Goal: Information Seeking & Learning: Check status

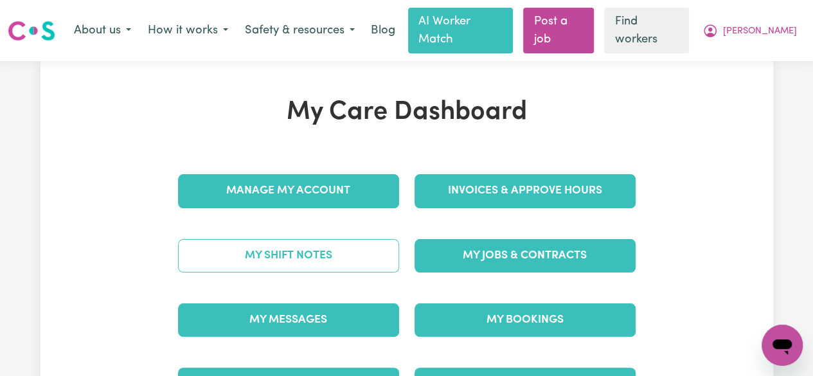
click at [256, 249] on link "My Shift Notes" at bounding box center [288, 255] width 221 height 33
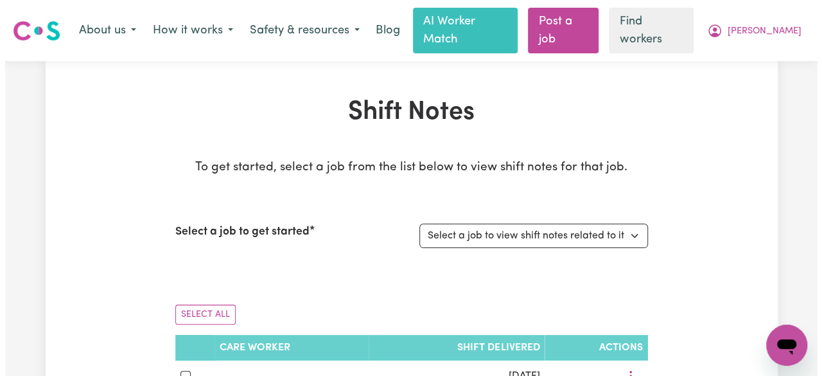
scroll to position [225, 0]
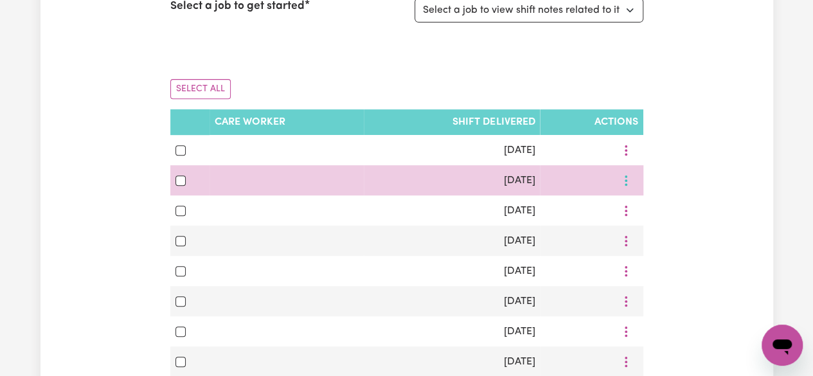
click at [628, 160] on button "More options" at bounding box center [625, 150] width 24 height 20
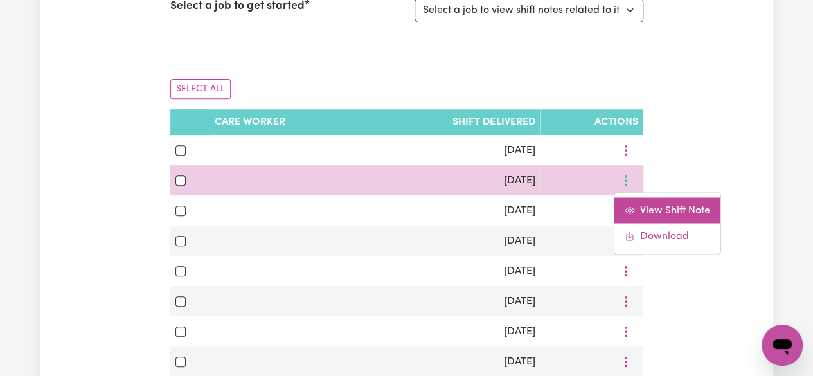
click at [653, 202] on link "View Shift Note" at bounding box center [667, 210] width 106 height 26
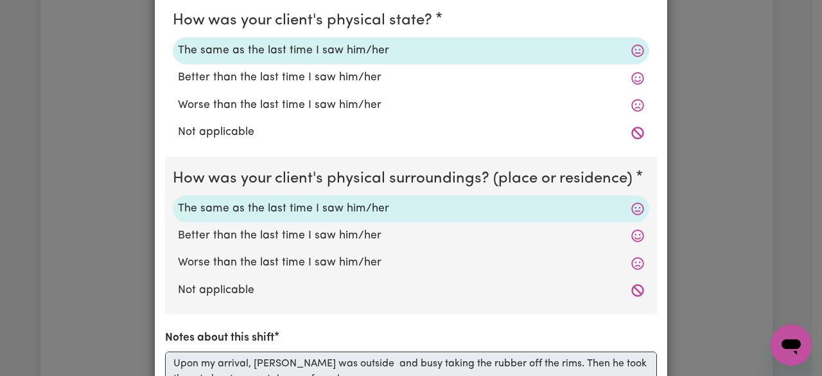
scroll to position [374, 0]
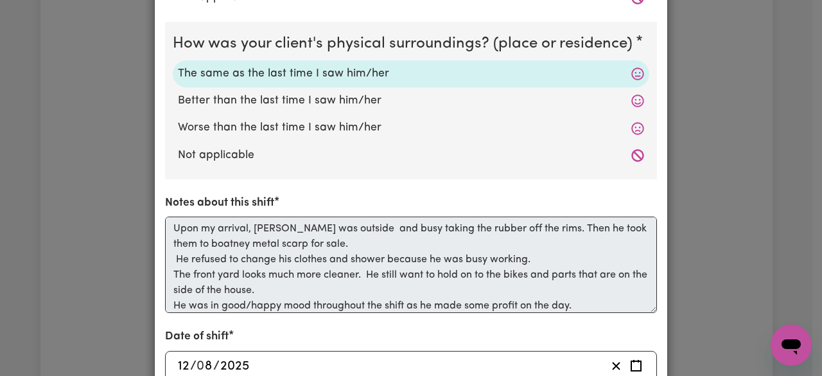
click at [798, 268] on div "Shift Note ( [DATE] ) How was your client's mental state? The same as the last …" at bounding box center [411, 188] width 822 height 376
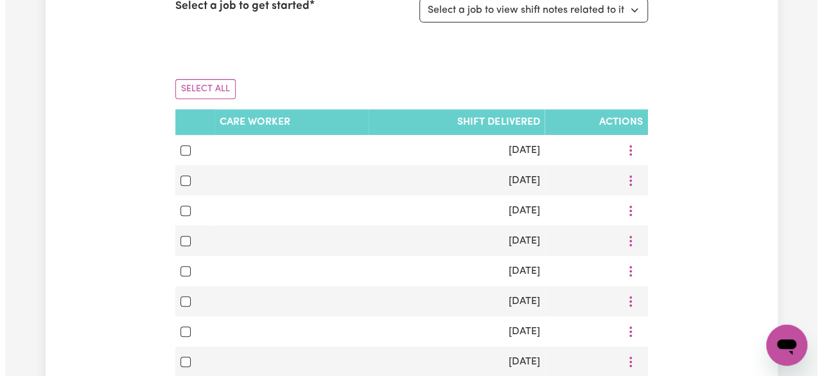
scroll to position [103, 0]
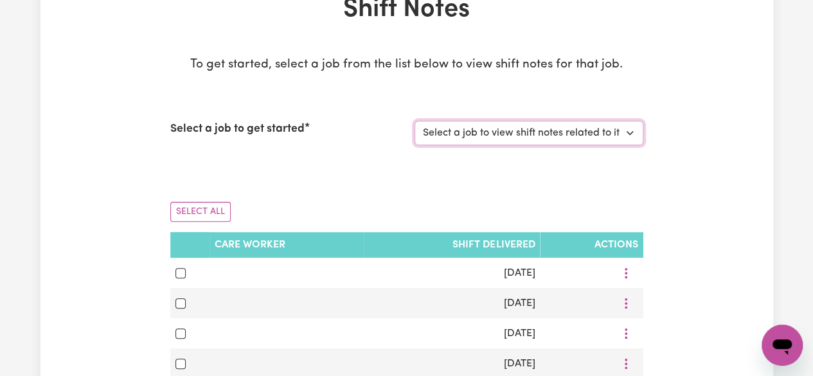
click at [632, 121] on select "Select a job to view shift notes related to it... [DEMOGRAPHIC_DATA] Support Wo…" at bounding box center [528, 133] width 229 height 24
select select "13648"
click at [414, 121] on select "Select a job to view shift notes related to it... [DEMOGRAPHIC_DATA] Support Wo…" at bounding box center [528, 133] width 229 height 24
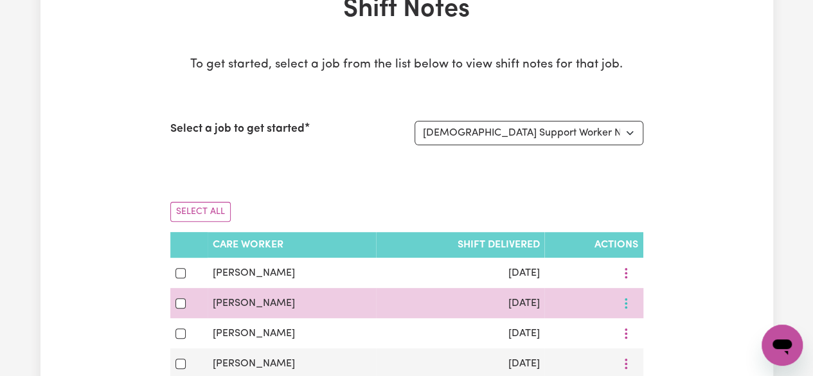
click at [632, 283] on button "More options" at bounding box center [625, 273] width 24 height 20
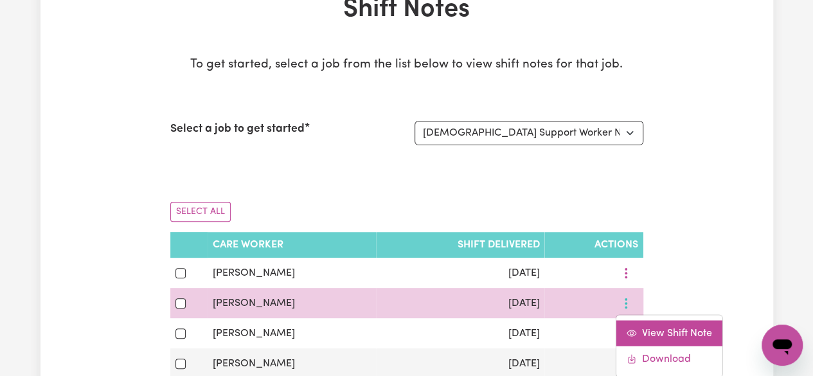
click at [653, 328] on span "View Shift Note" at bounding box center [677, 333] width 70 height 10
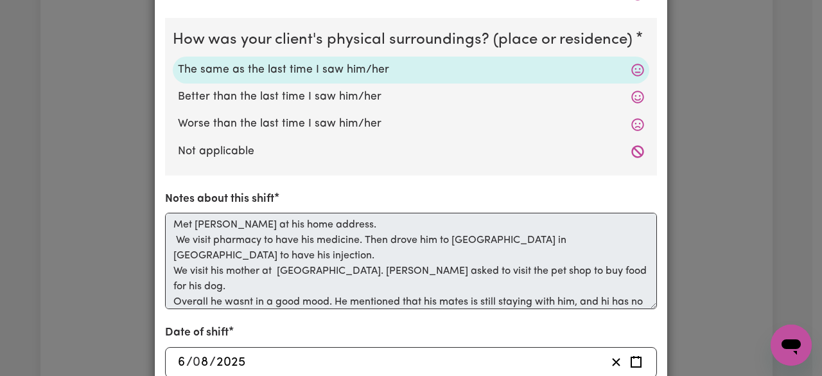
scroll to position [518, 0]
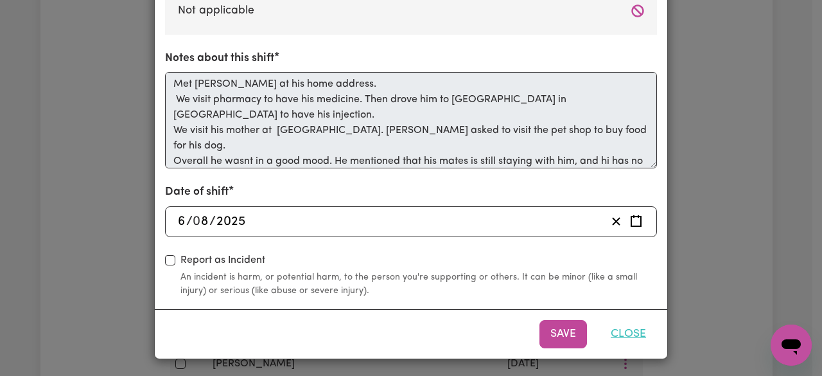
click at [634, 326] on button "Close" at bounding box center [628, 334] width 57 height 28
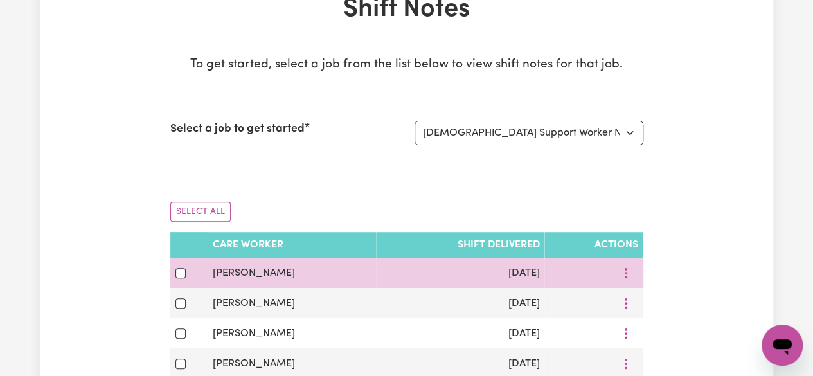
click at [613, 263] on div at bounding box center [593, 273] width 88 height 20
click at [631, 263] on button "More options" at bounding box center [625, 273] width 24 height 20
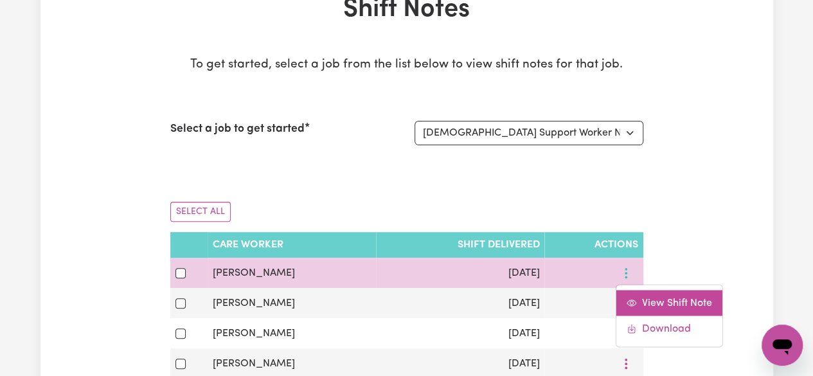
click at [661, 297] on span "View Shift Note" at bounding box center [677, 302] width 70 height 10
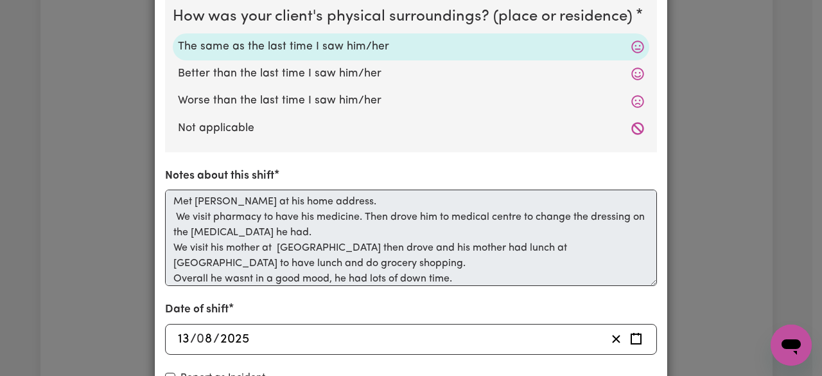
drag, startPoint x: 810, startPoint y: 225, endPoint x: 820, endPoint y: 166, distance: 59.9
click at [812, 166] on div "Shift Note ( [DATE] ) How was your client's mental state? The same as the last …" at bounding box center [411, 188] width 822 height 376
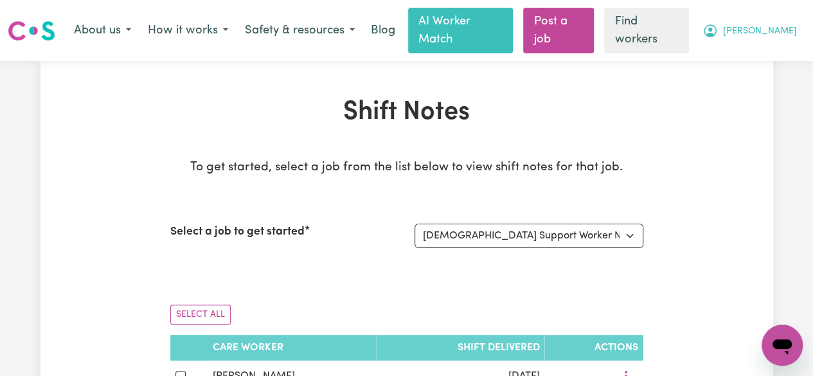
click at [788, 24] on span "[PERSON_NAME]" at bounding box center [760, 31] width 74 height 14
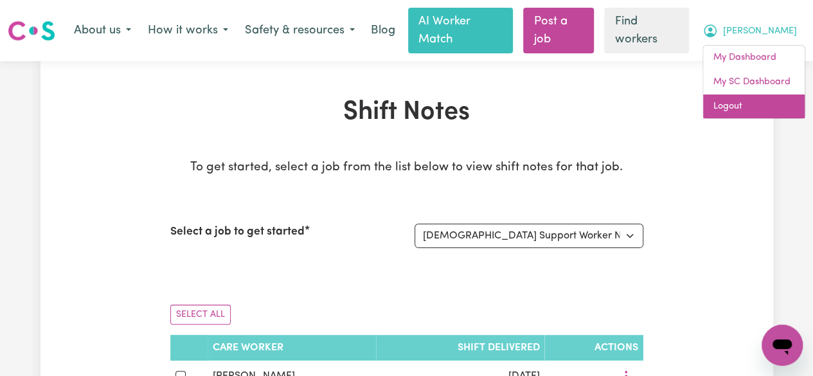
click at [741, 99] on link "Logout" at bounding box center [753, 106] width 101 height 24
